Goal: Task Accomplishment & Management: Manage account settings

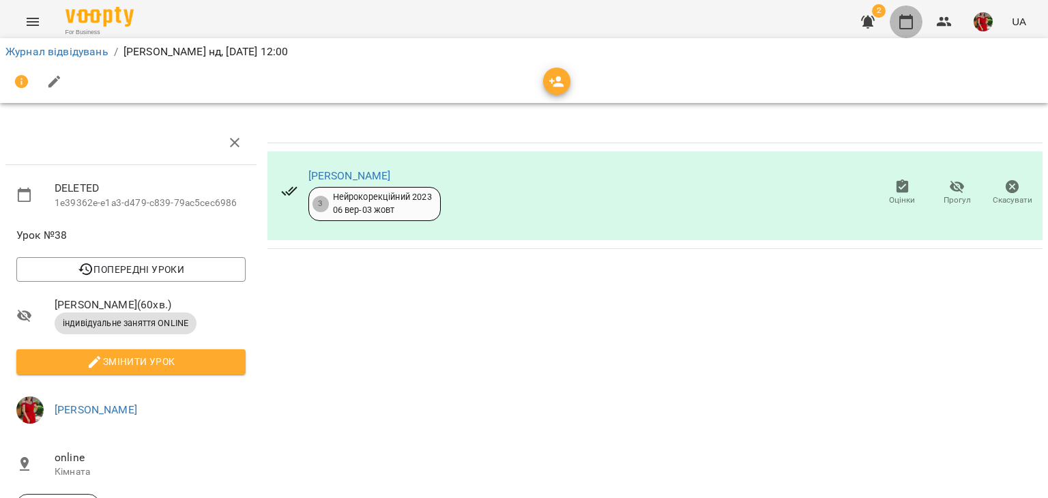
click at [909, 21] on icon "button" at bounding box center [906, 22] width 16 height 16
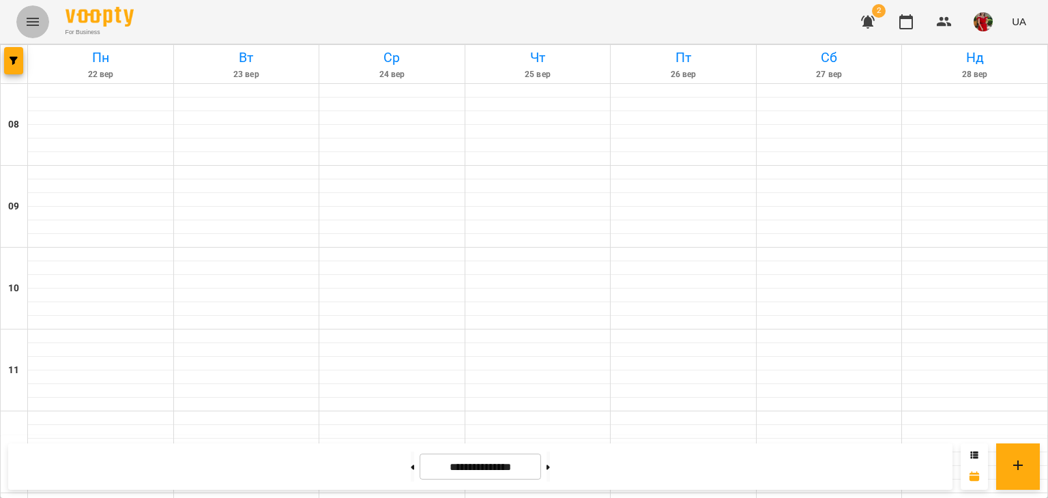
click at [37, 25] on icon "Menu" at bounding box center [33, 22] width 12 height 8
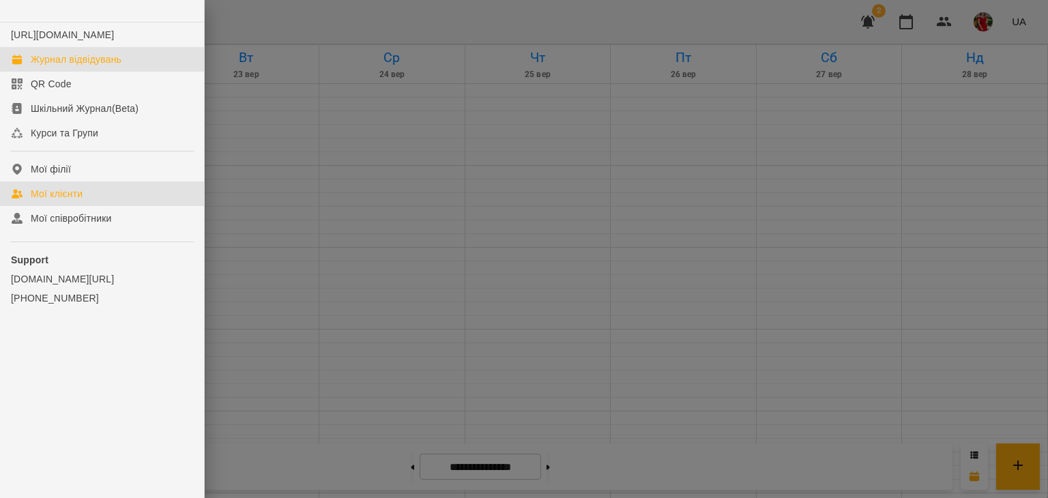
click at [65, 201] on div "Мої клієнти" at bounding box center [57, 194] width 52 height 14
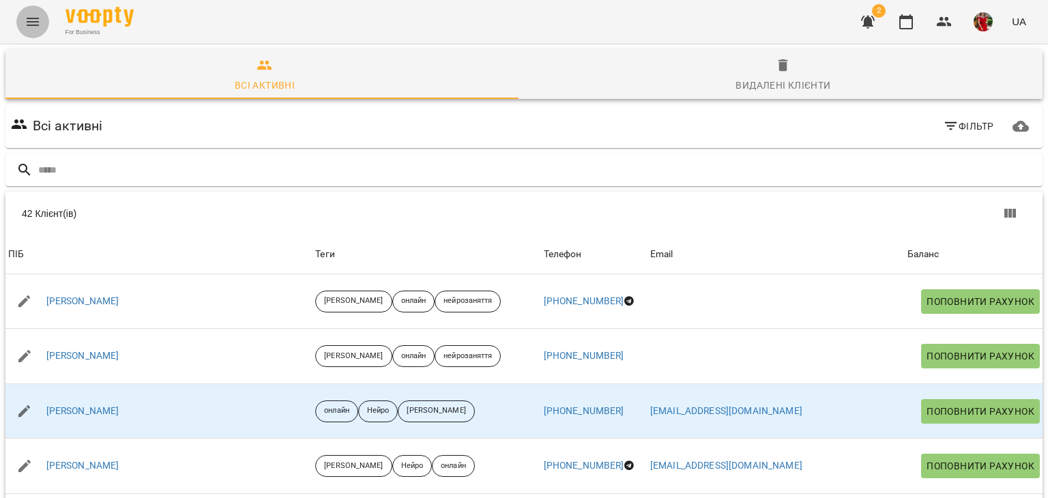
click at [25, 23] on icon "Menu" at bounding box center [33, 22] width 16 height 16
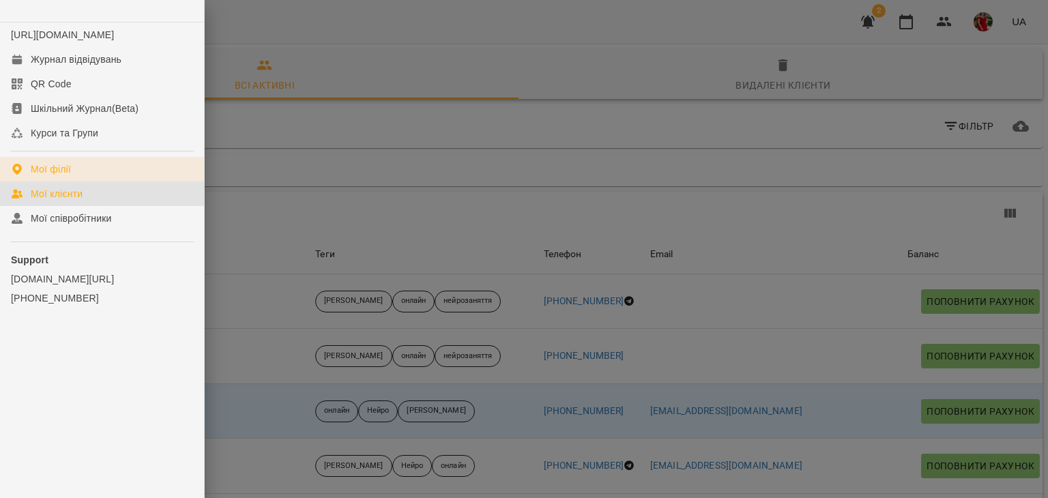
click at [76, 173] on link "Мої філії" at bounding box center [102, 169] width 204 height 25
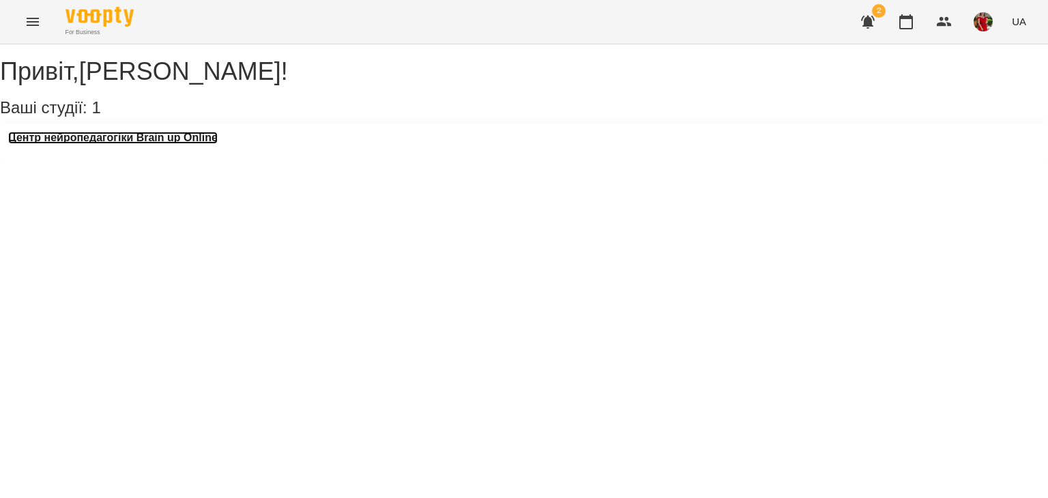
click at [158, 144] on h3 "Центр нейропедагогіки Brain up Online" at bounding box center [112, 138] width 209 height 12
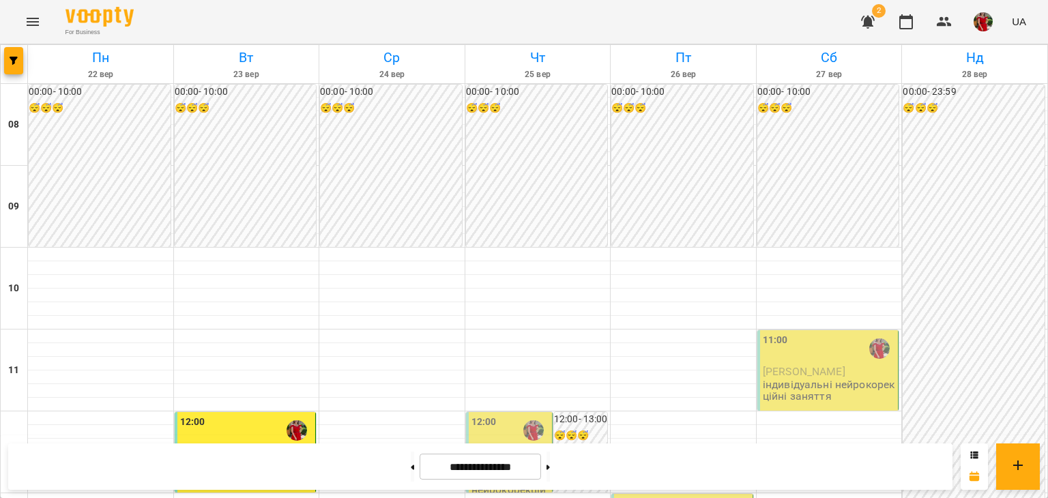
scroll to position [427, 0]
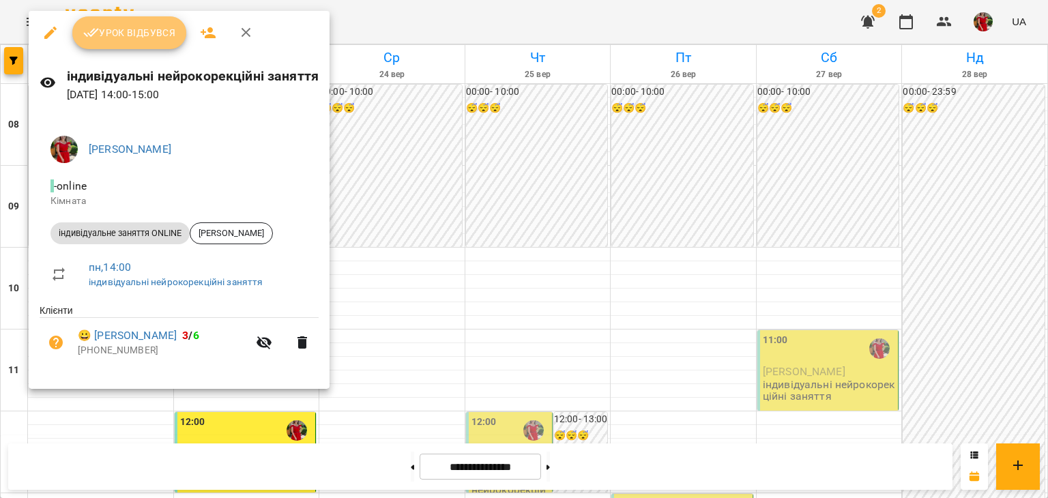
click at [149, 29] on span "Урок відбувся" at bounding box center [129, 33] width 93 height 16
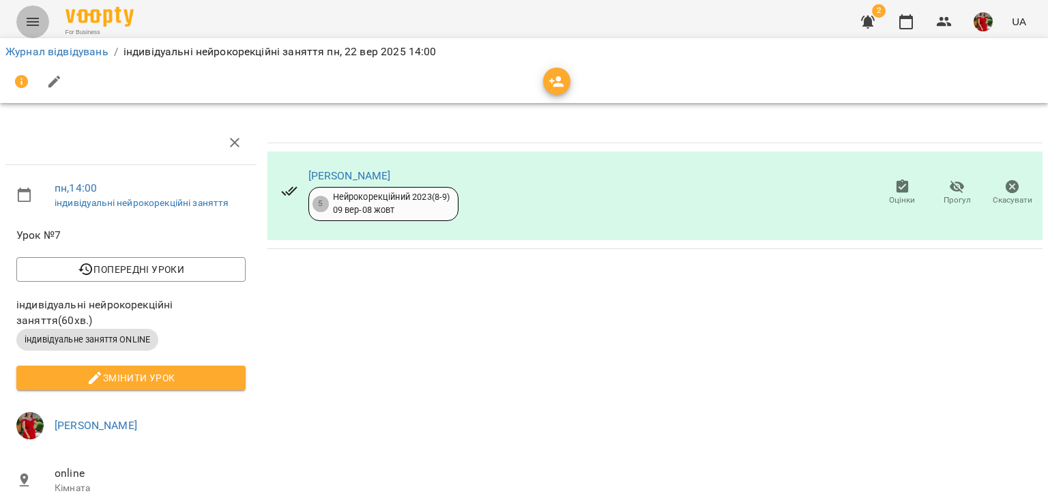
click at [31, 15] on icon "Menu" at bounding box center [33, 22] width 16 height 16
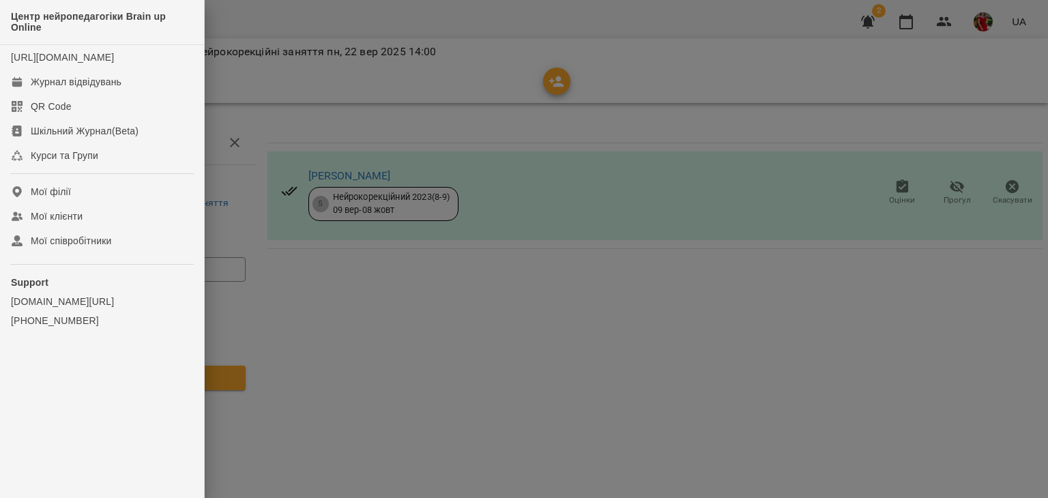
click at [794, 46] on div at bounding box center [524, 249] width 1048 height 498
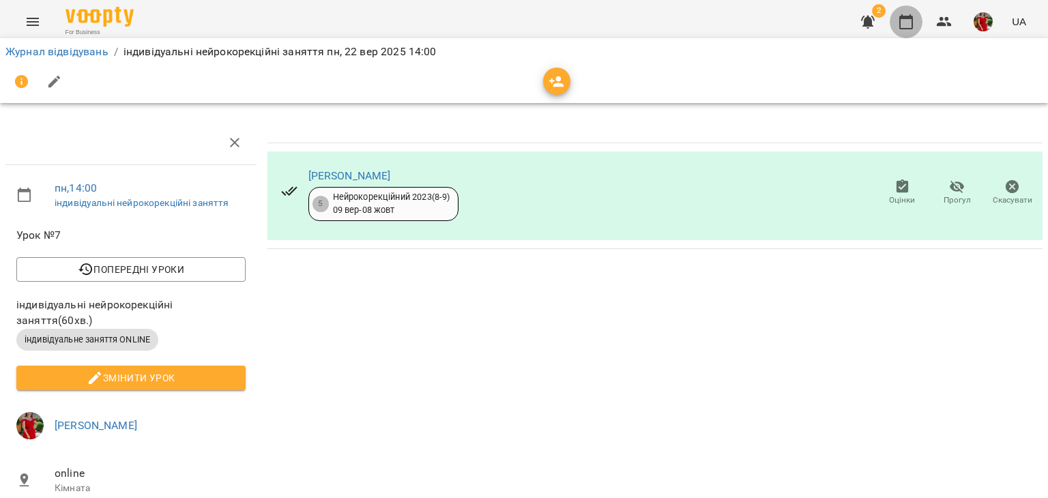
click at [908, 16] on icon "button" at bounding box center [906, 21] width 14 height 15
